Goal: Task Accomplishment & Management: Manage account settings

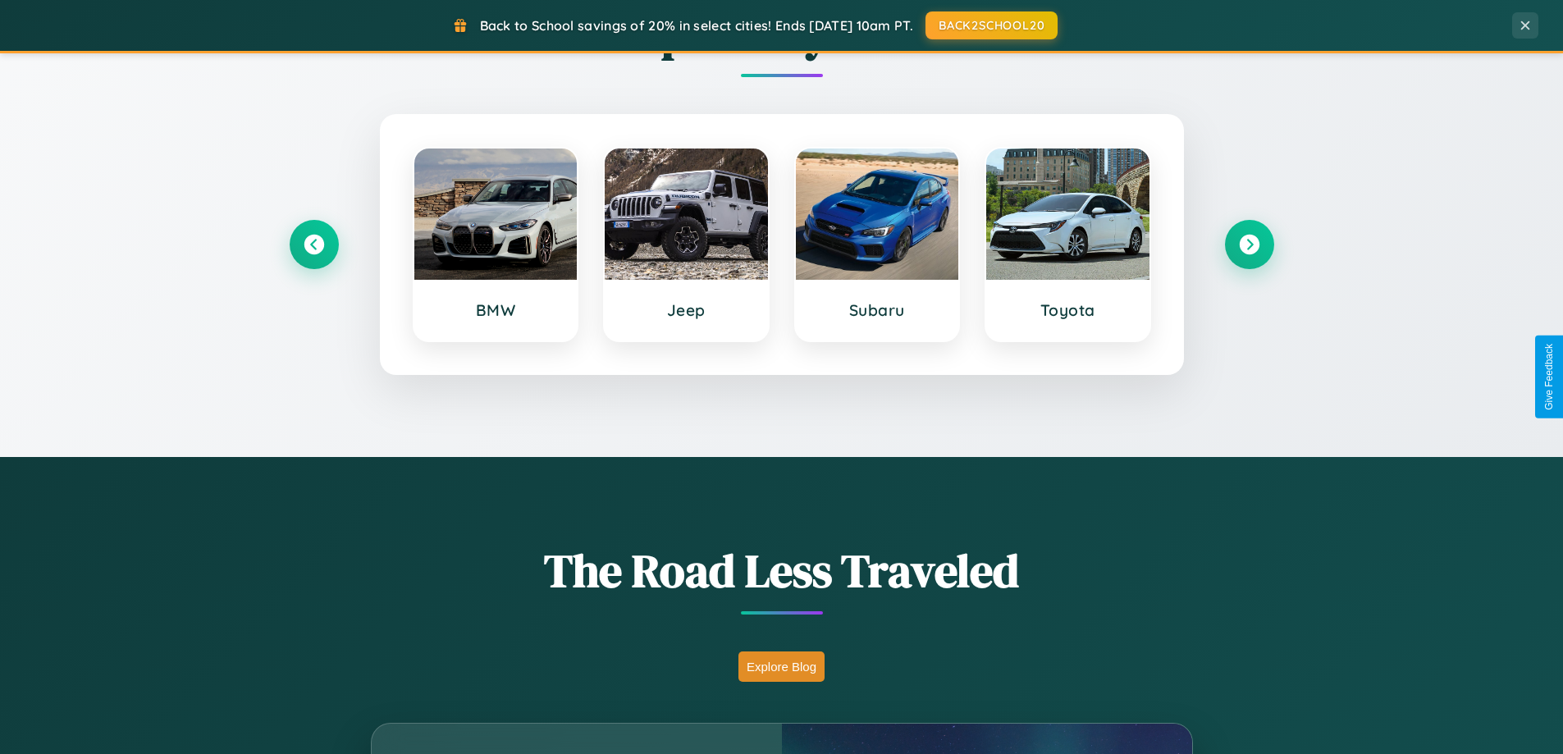
scroll to position [3157, 0]
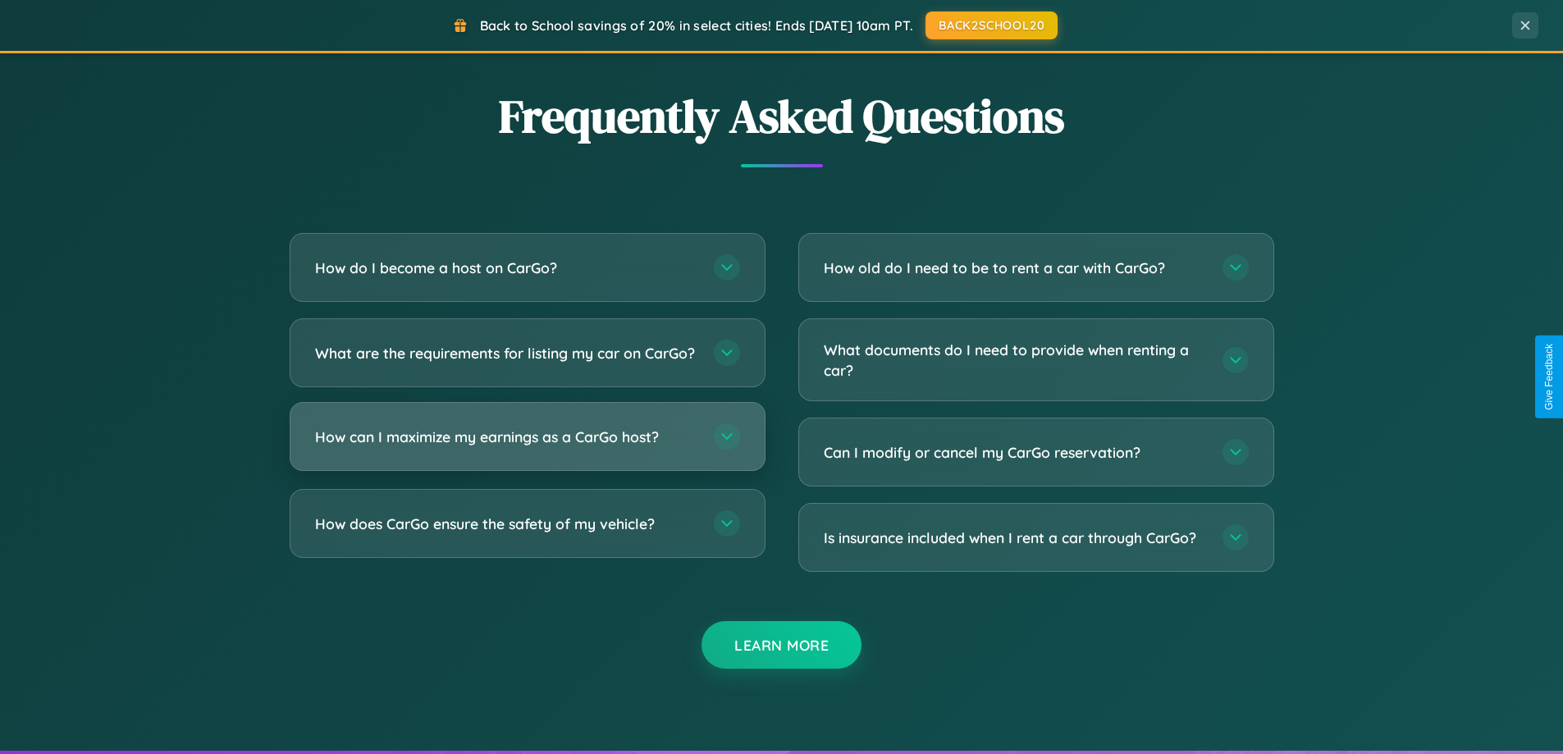
click at [527, 447] on h3 "How can I maximize my earnings as a CarGo host?" at bounding box center [506, 437] width 382 height 21
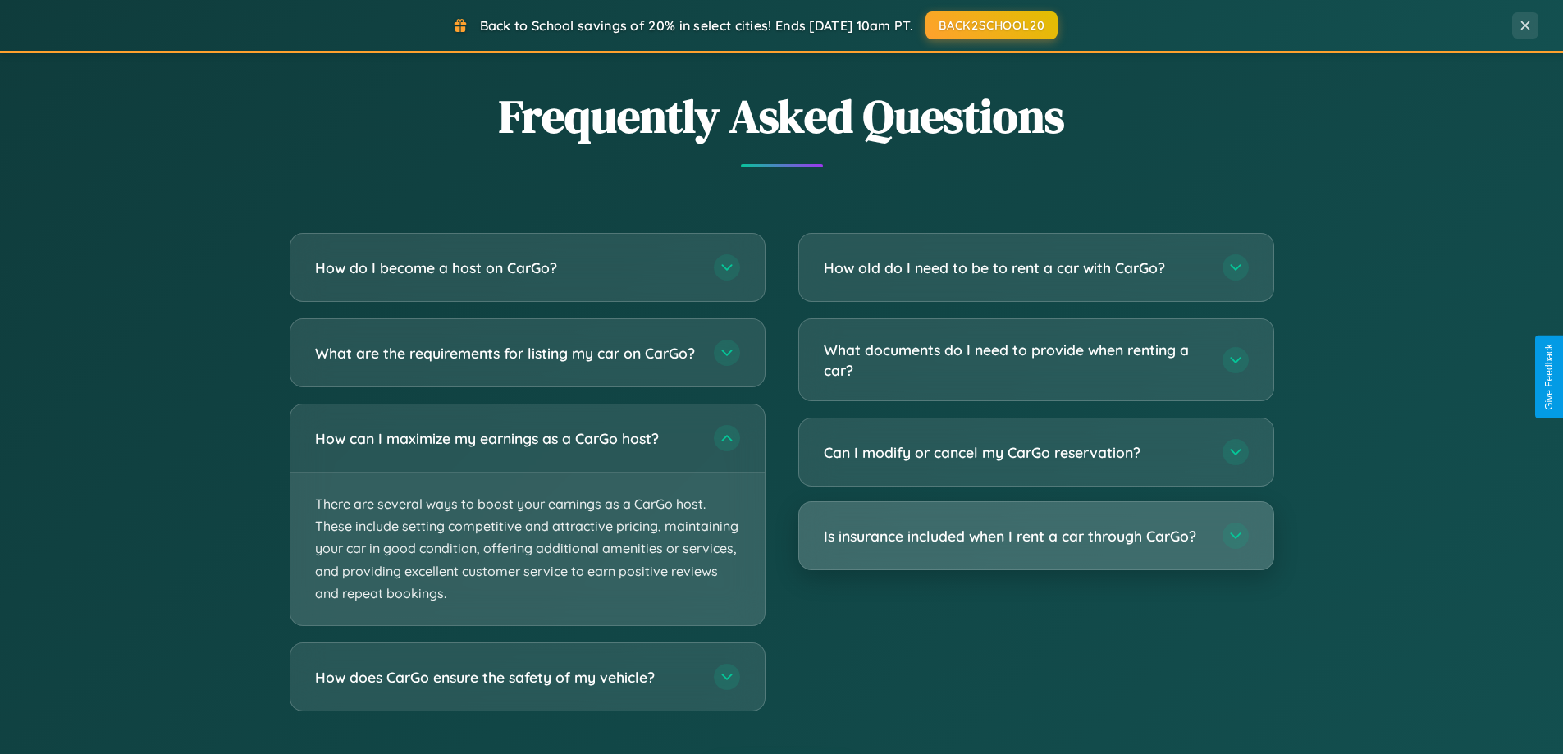
click at [1035, 536] on h3 "Is insurance included when I rent a car through CarGo?" at bounding box center [1015, 536] width 382 height 21
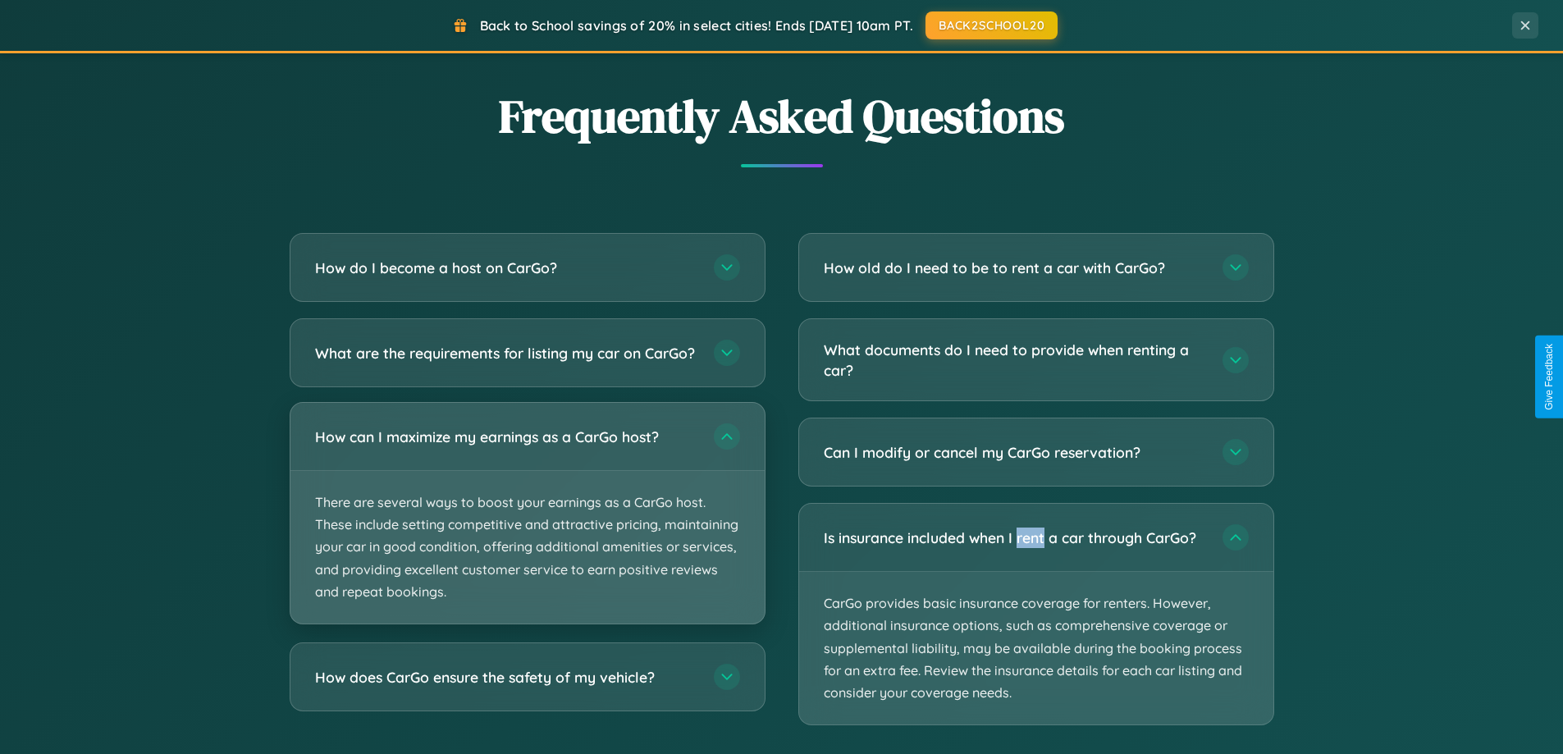
click at [527, 528] on p "There are several ways to boost your earnings as a CarGo host. These include se…" at bounding box center [527, 547] width 474 height 153
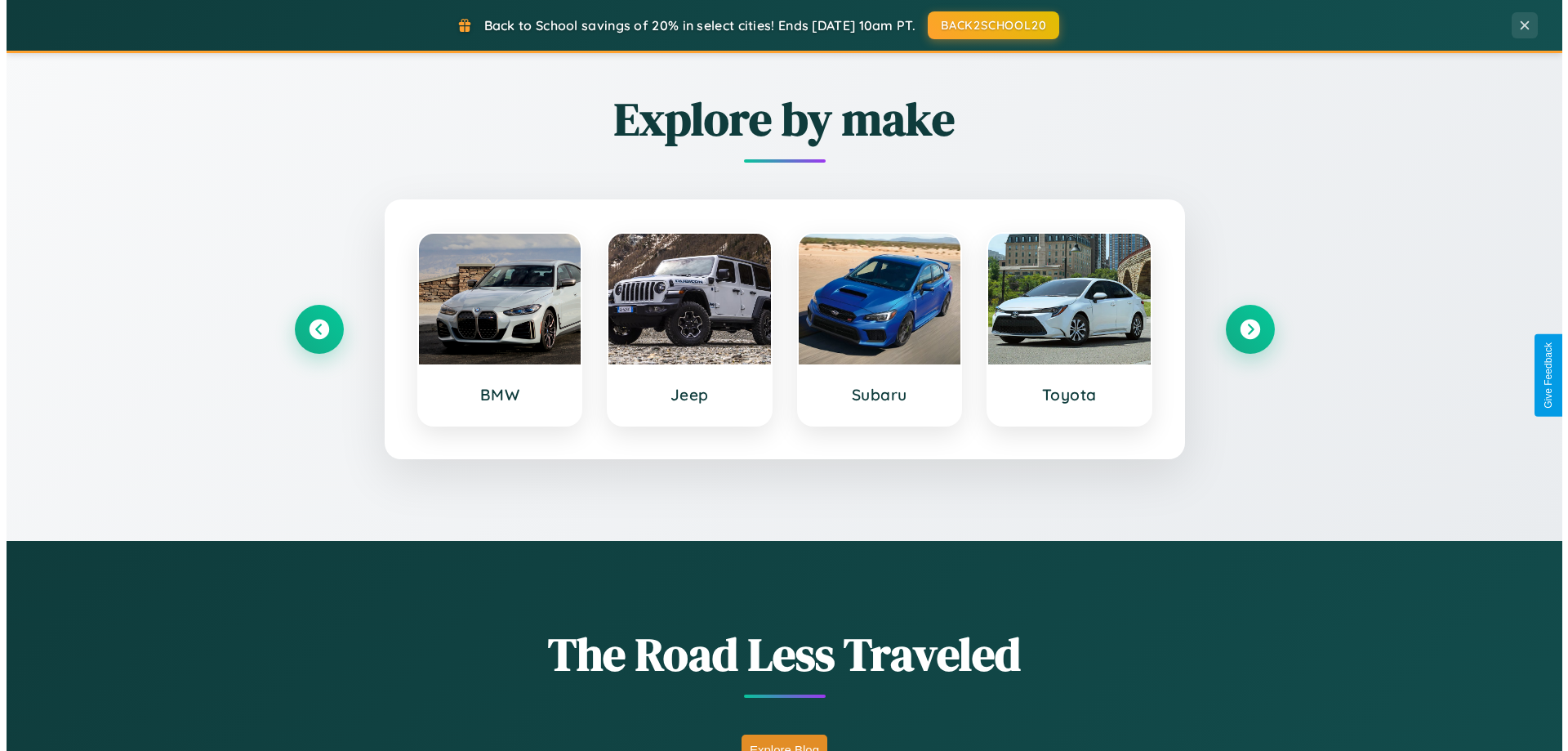
scroll to position [0, 0]
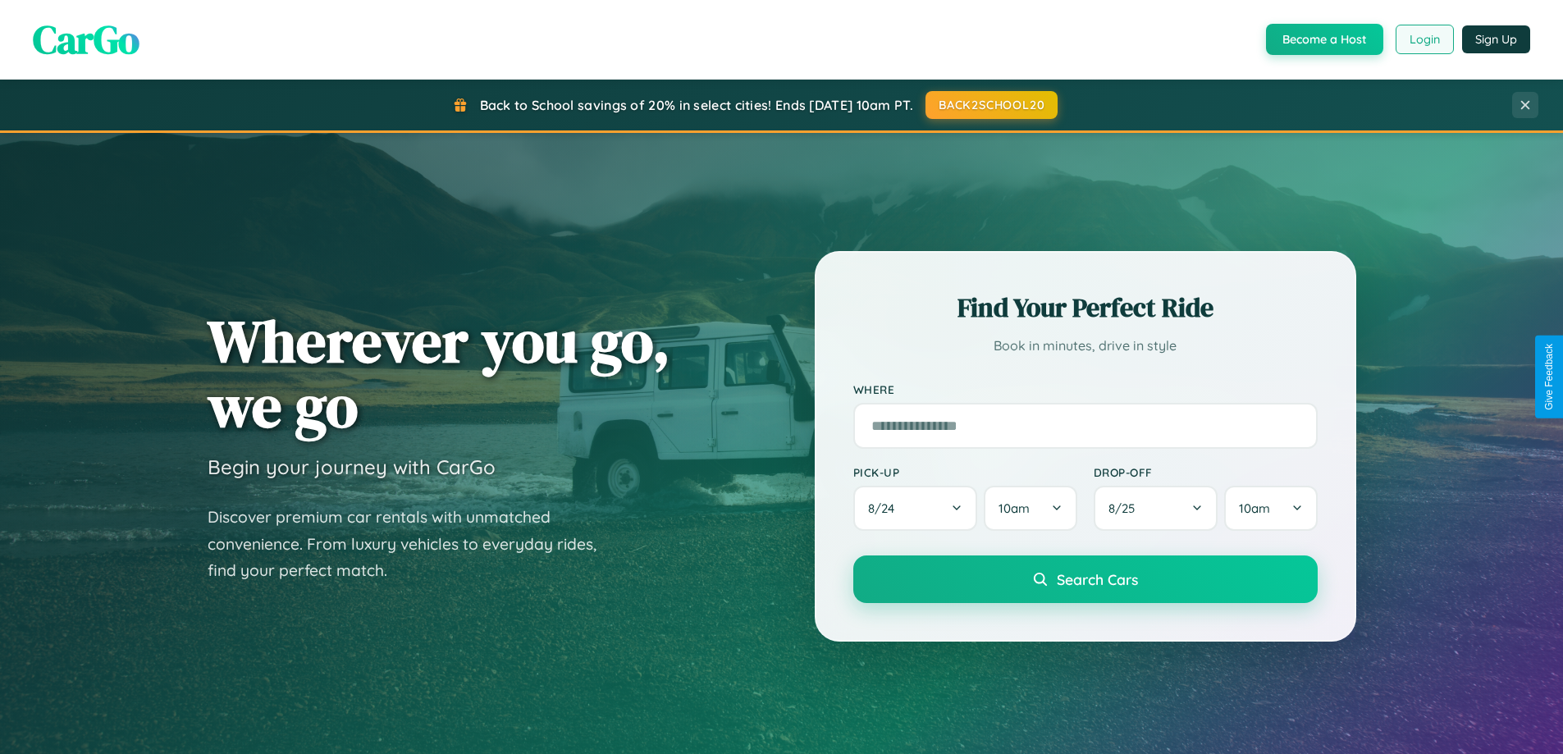
click at [1423, 39] on button "Login" at bounding box center [1424, 40] width 58 height 30
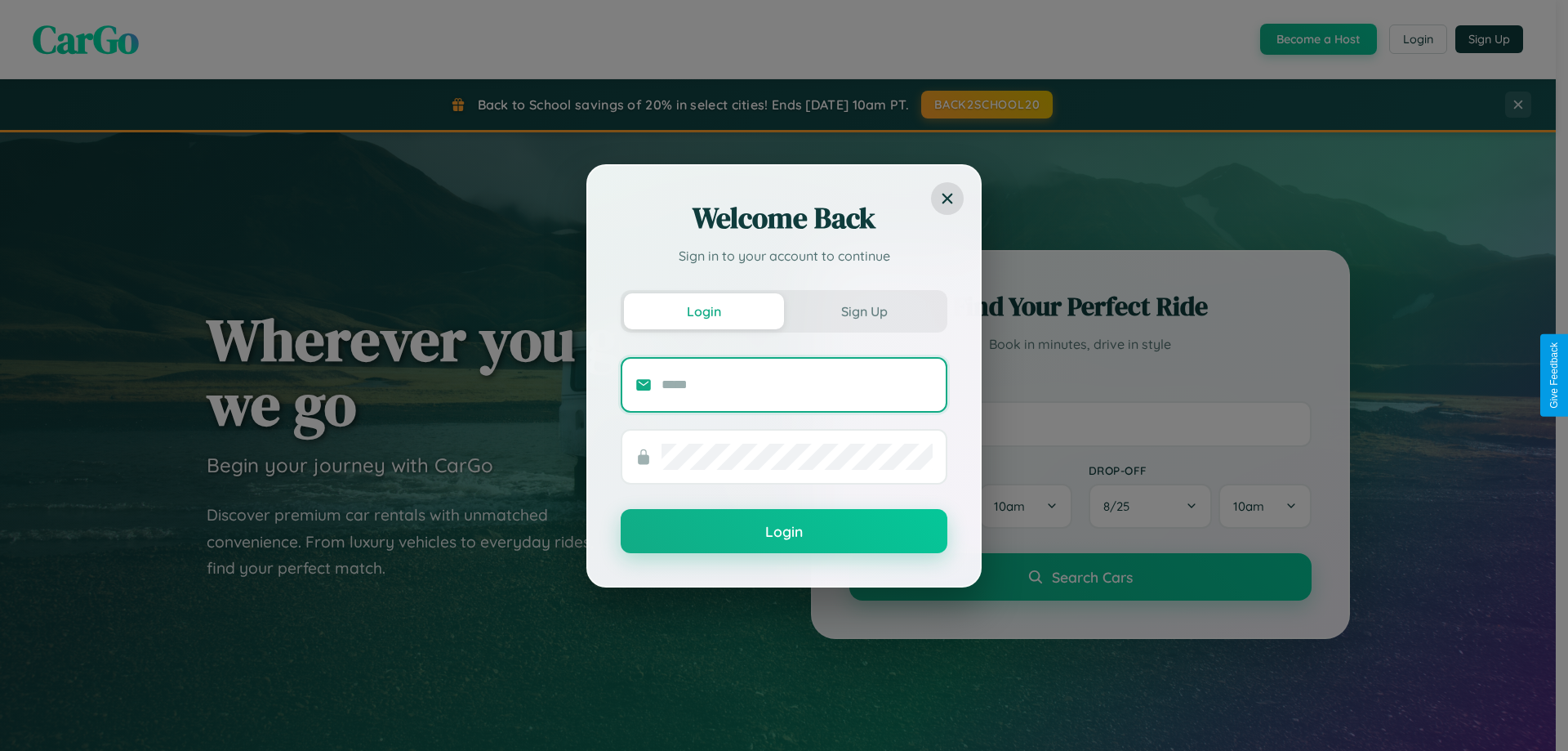
click at [797, 384] on input "text" at bounding box center [797, 384] width 271 height 26
type input "**********"
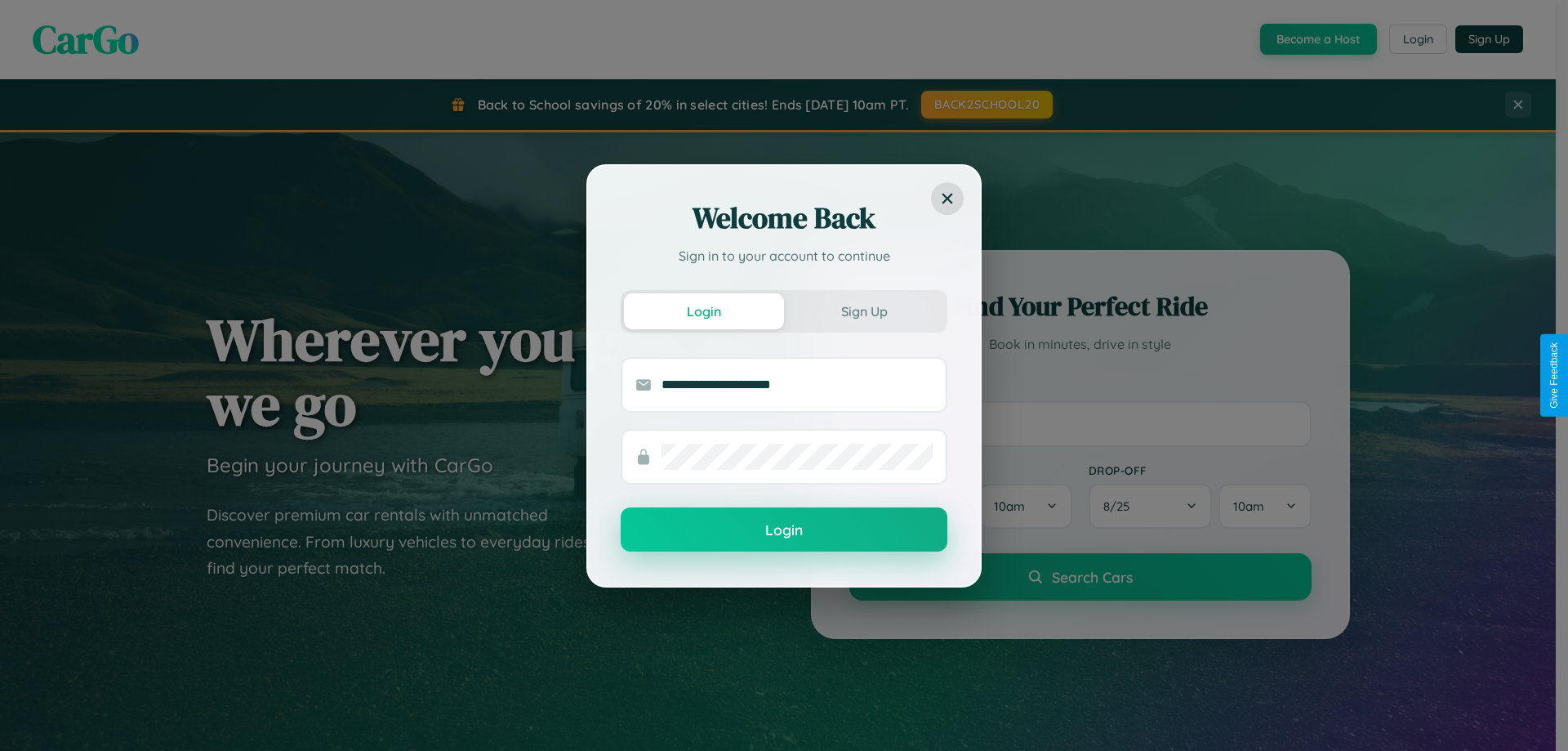
click at [784, 530] on button "Login" at bounding box center [784, 529] width 327 height 44
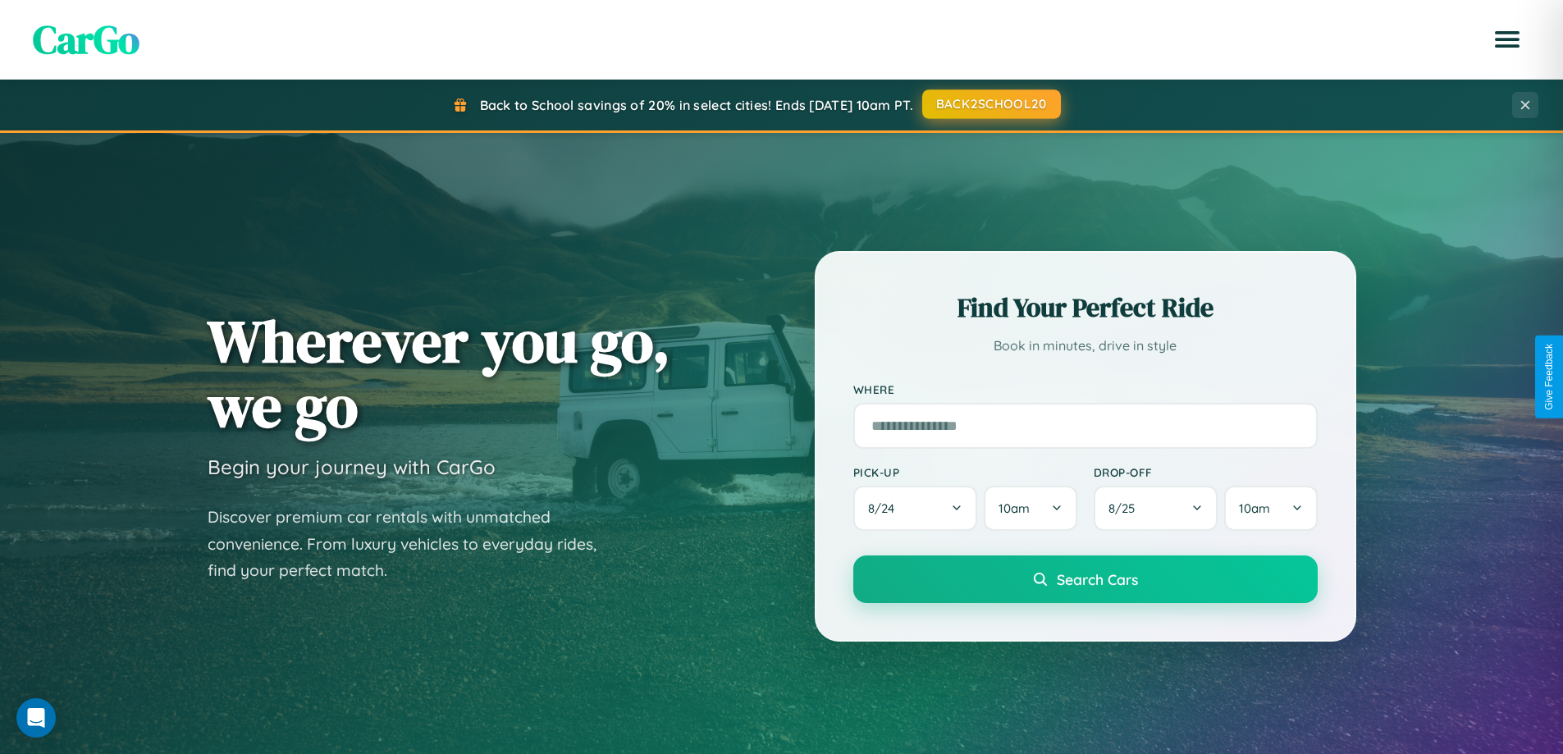
click at [990, 104] on button "BACK2SCHOOL20" at bounding box center [991, 104] width 139 height 30
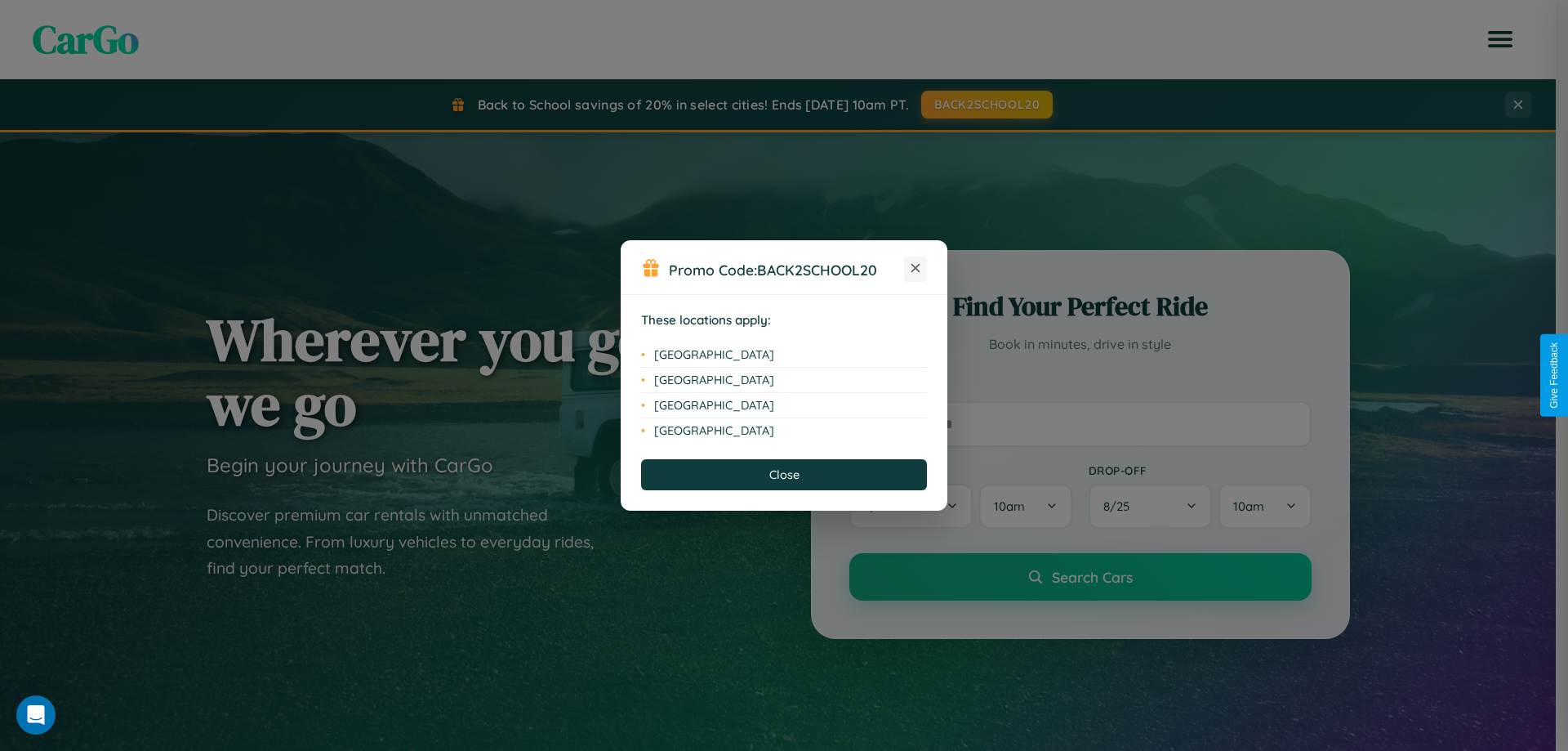
click at [916, 269] on icon at bounding box center [916, 268] width 9 height 9
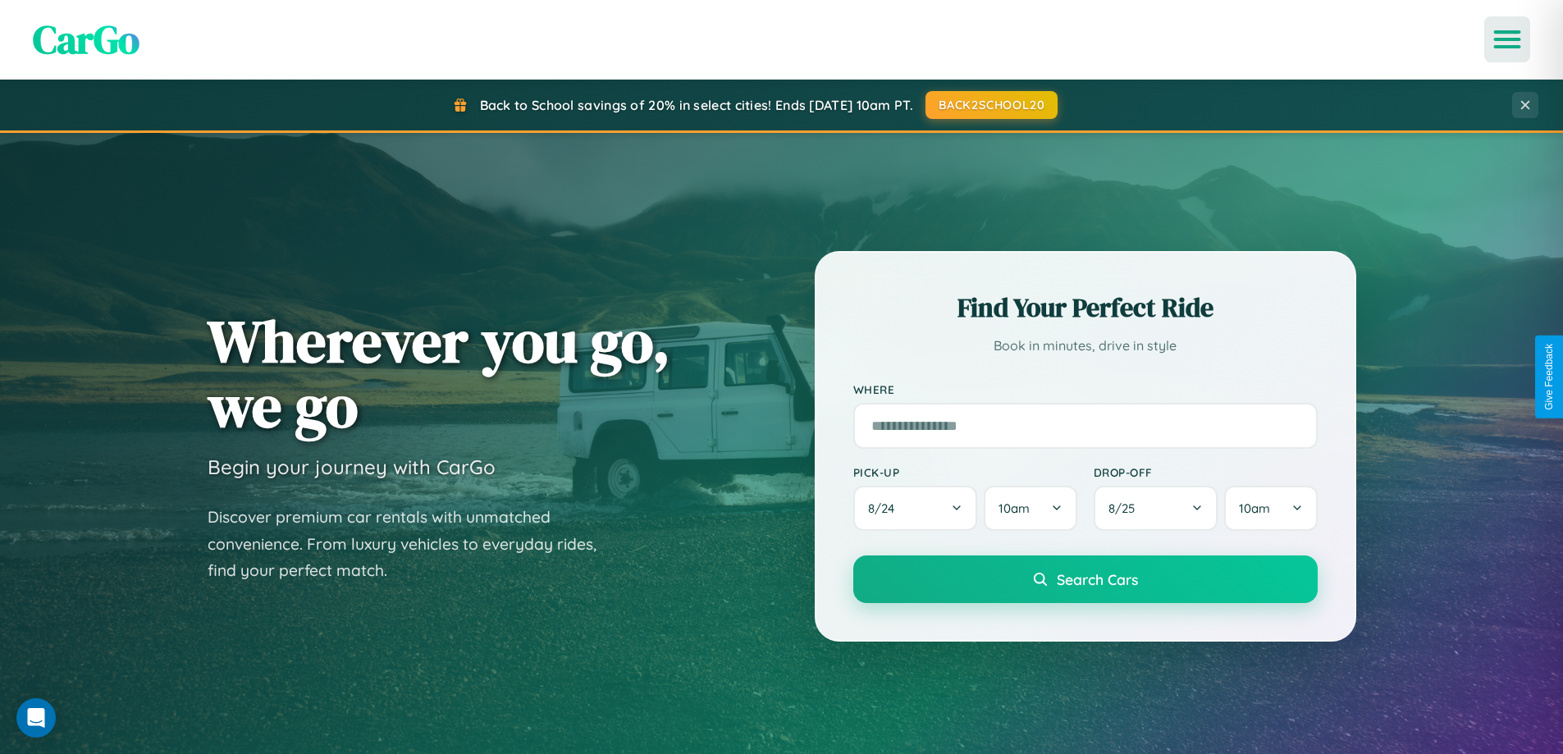
click at [1507, 39] on icon "Open menu" at bounding box center [1508, 39] width 24 height 15
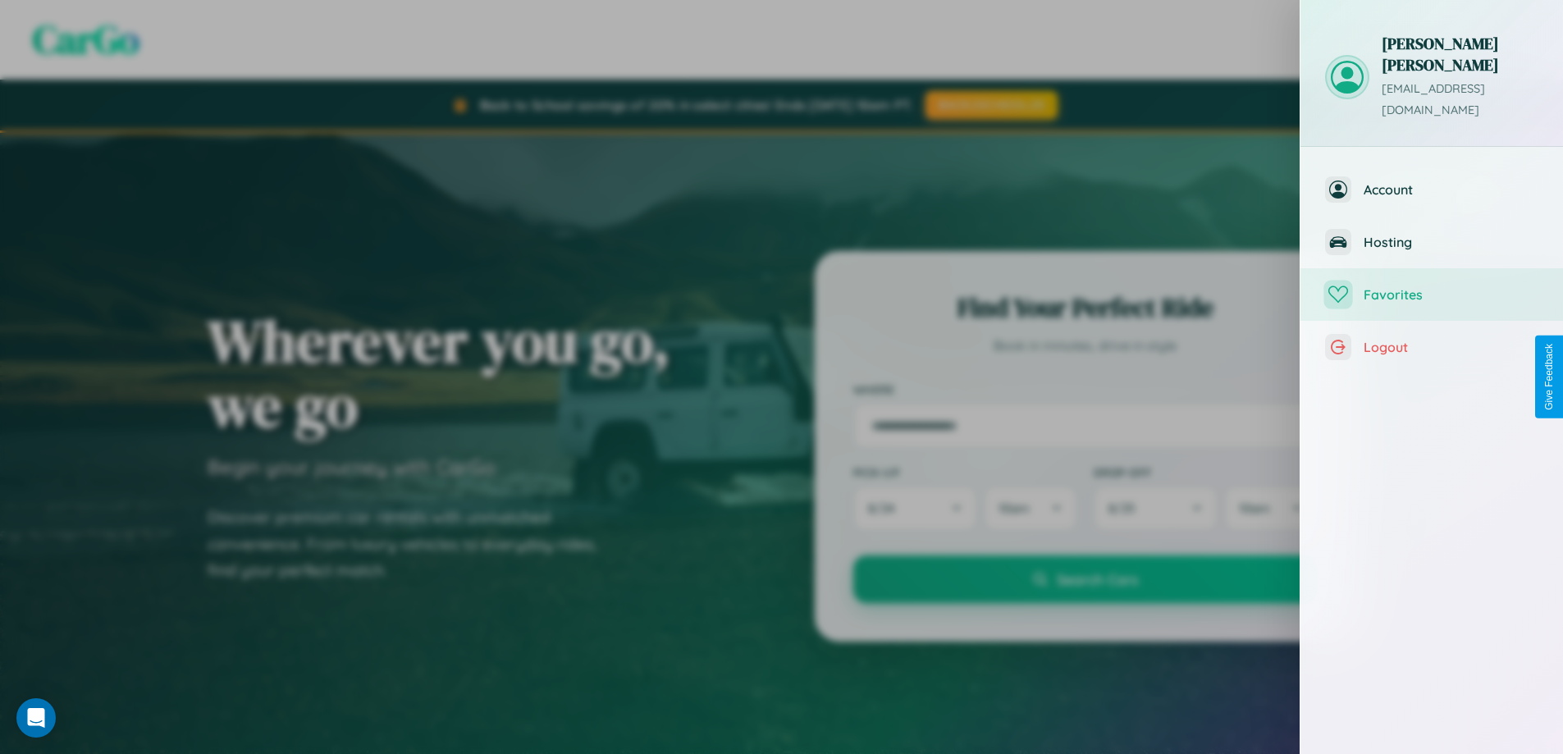
click at [1432, 286] on span "Favorites" at bounding box center [1450, 294] width 175 height 16
